Goal: Transaction & Acquisition: Subscribe to service/newsletter

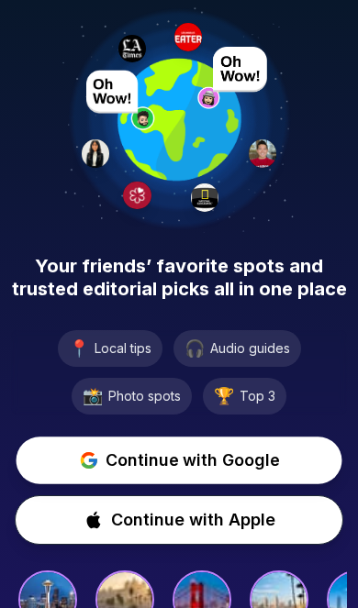
click at [191, 446] on button "Continue with Google" at bounding box center [180, 461] width 326 height 48
click at [185, 452] on span "Continue with Google" at bounding box center [192, 461] width 175 height 26
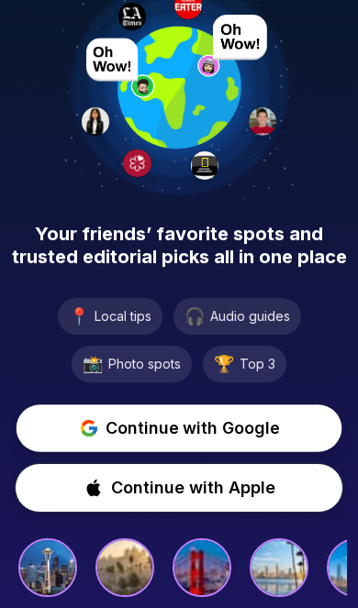
click at [199, 415] on span "Continue with Google" at bounding box center [191, 428] width 173 height 26
click at [218, 415] on span "Continue with Google" at bounding box center [192, 428] width 172 height 26
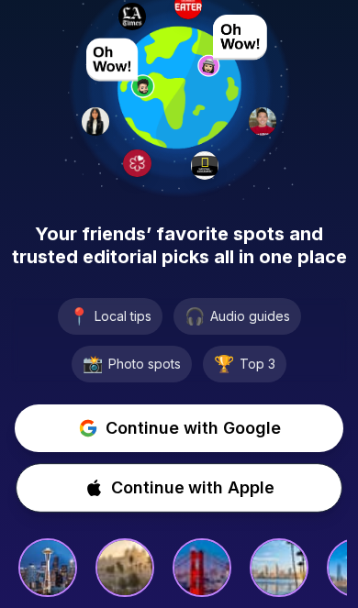
click at [211, 475] on span "Continue with Apple" at bounding box center [192, 488] width 163 height 26
click at [212, 415] on span "Continue with Google" at bounding box center [192, 428] width 175 height 26
